Goal: Check status: Check status

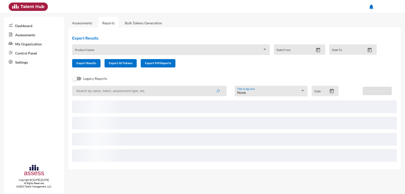
click at [144, 91] on input at bounding box center [149, 91] width 154 height 10
paste input "a29008080103921"
type input "a29008080103921"
click at [210, 86] on button "submit" at bounding box center [218, 90] width 16 height 9
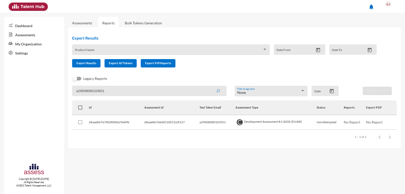
click at [113, 95] on input "a29008080103921" at bounding box center [149, 91] width 154 height 10
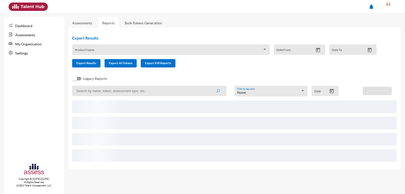
click at [120, 93] on input at bounding box center [149, 91] width 154 height 10
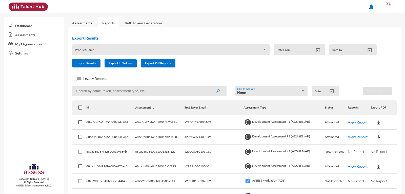
paste input "a29008080103921"
type input "a29008080103921"
click at [210, 86] on button "submit" at bounding box center [218, 90] width 16 height 9
